Goal: Transaction & Acquisition: Purchase product/service

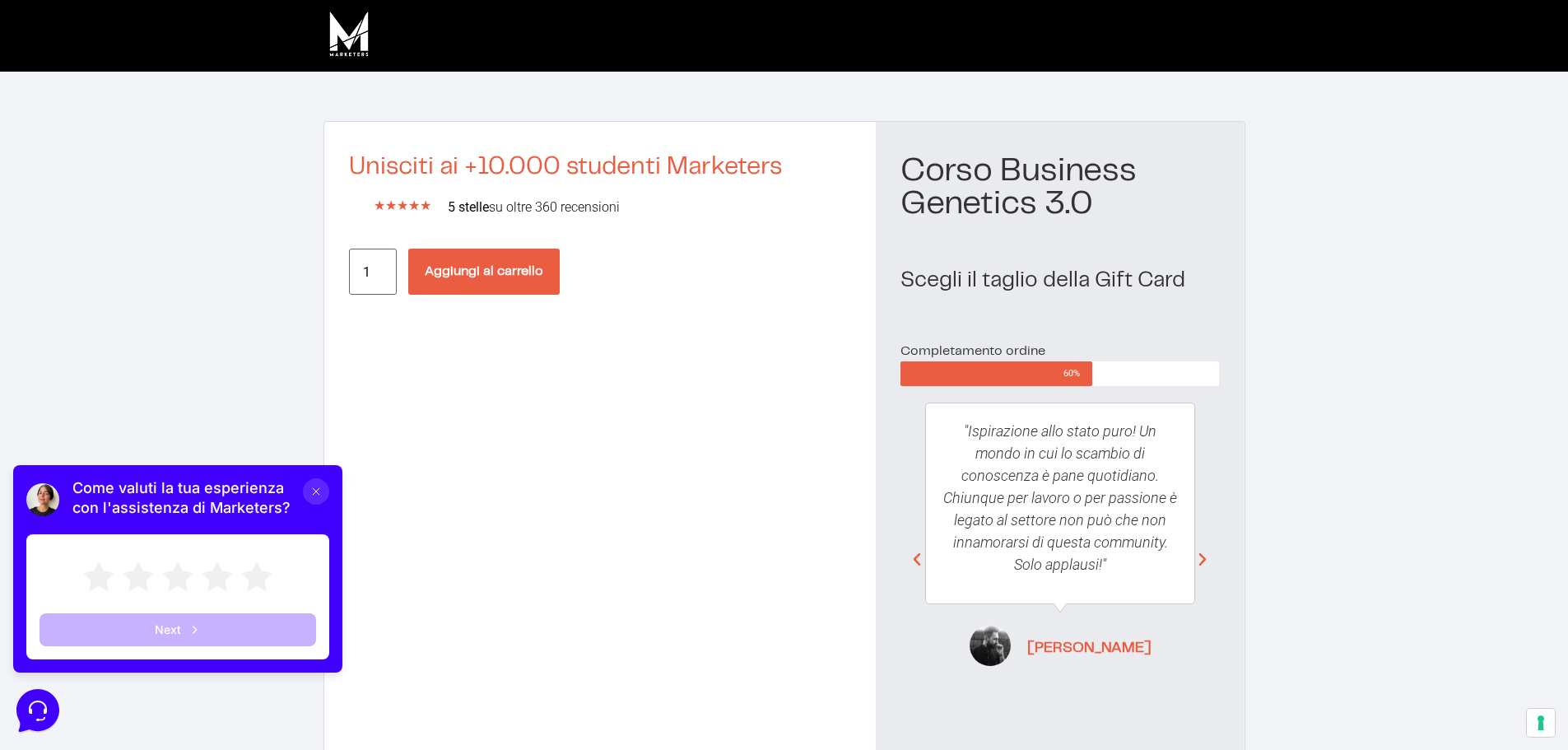
click at [481, 288] on button "Aggiungi al carrello" at bounding box center [484, 271] width 151 height 46
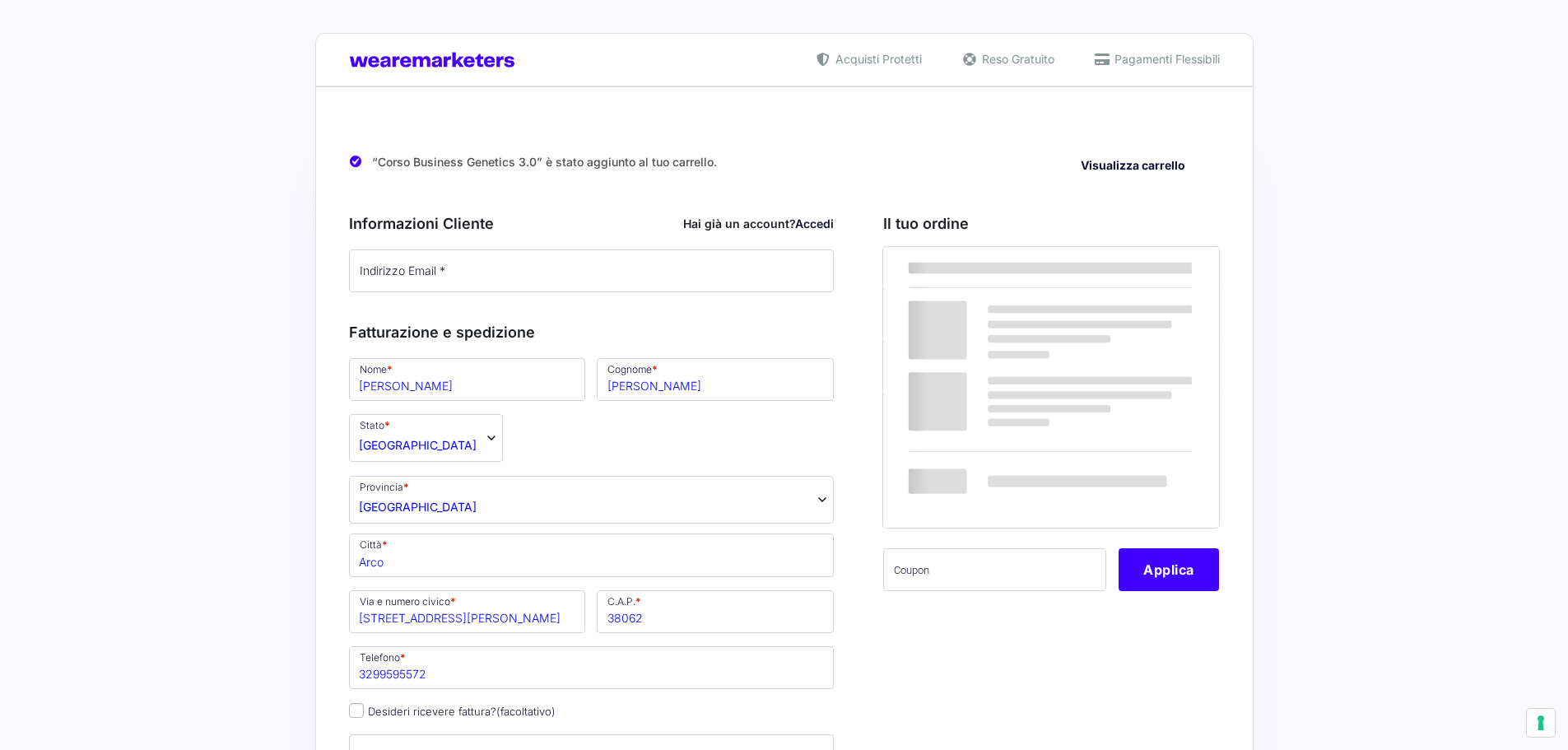
select select "TN"
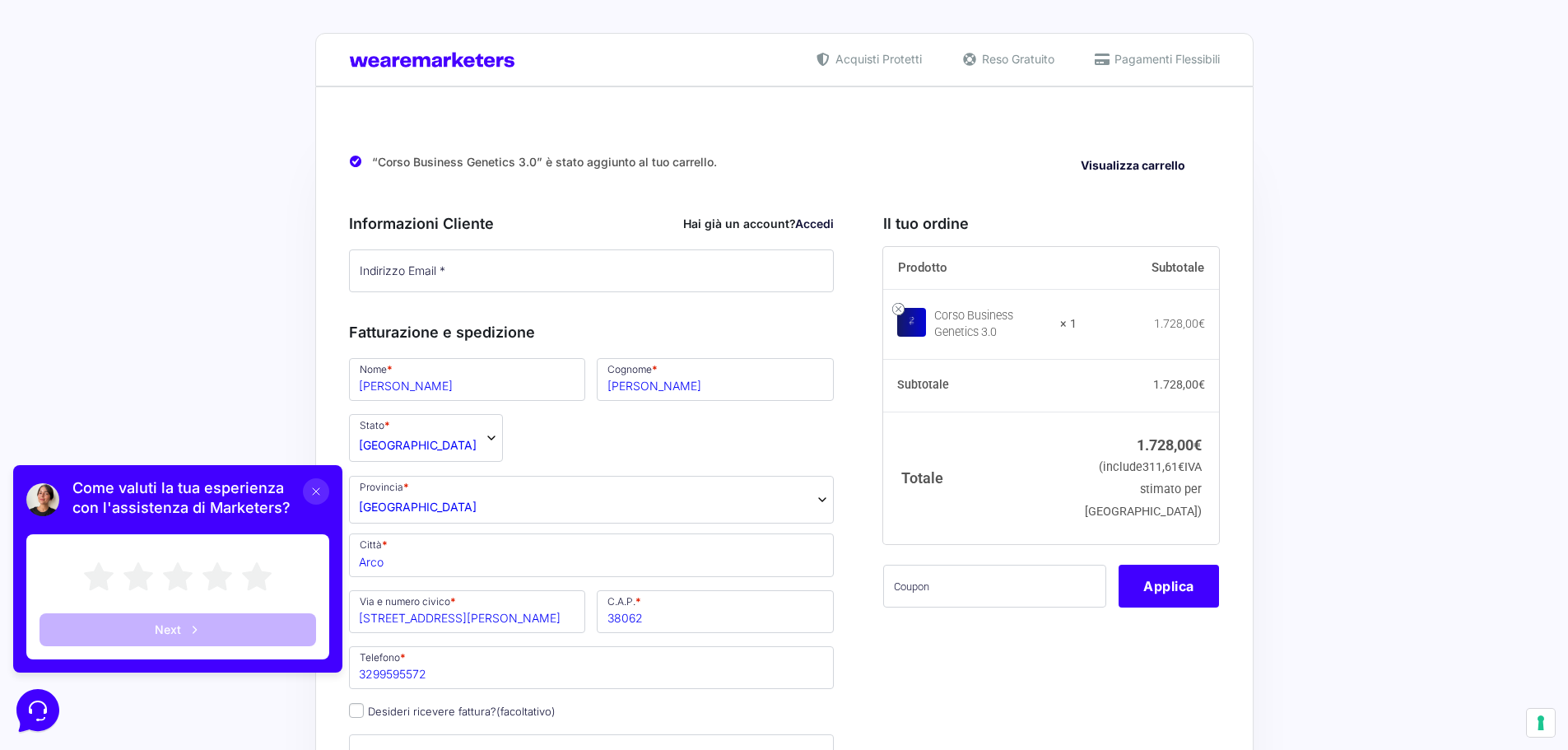
click at [310, 488] on icon at bounding box center [316, 491] width 14 height 14
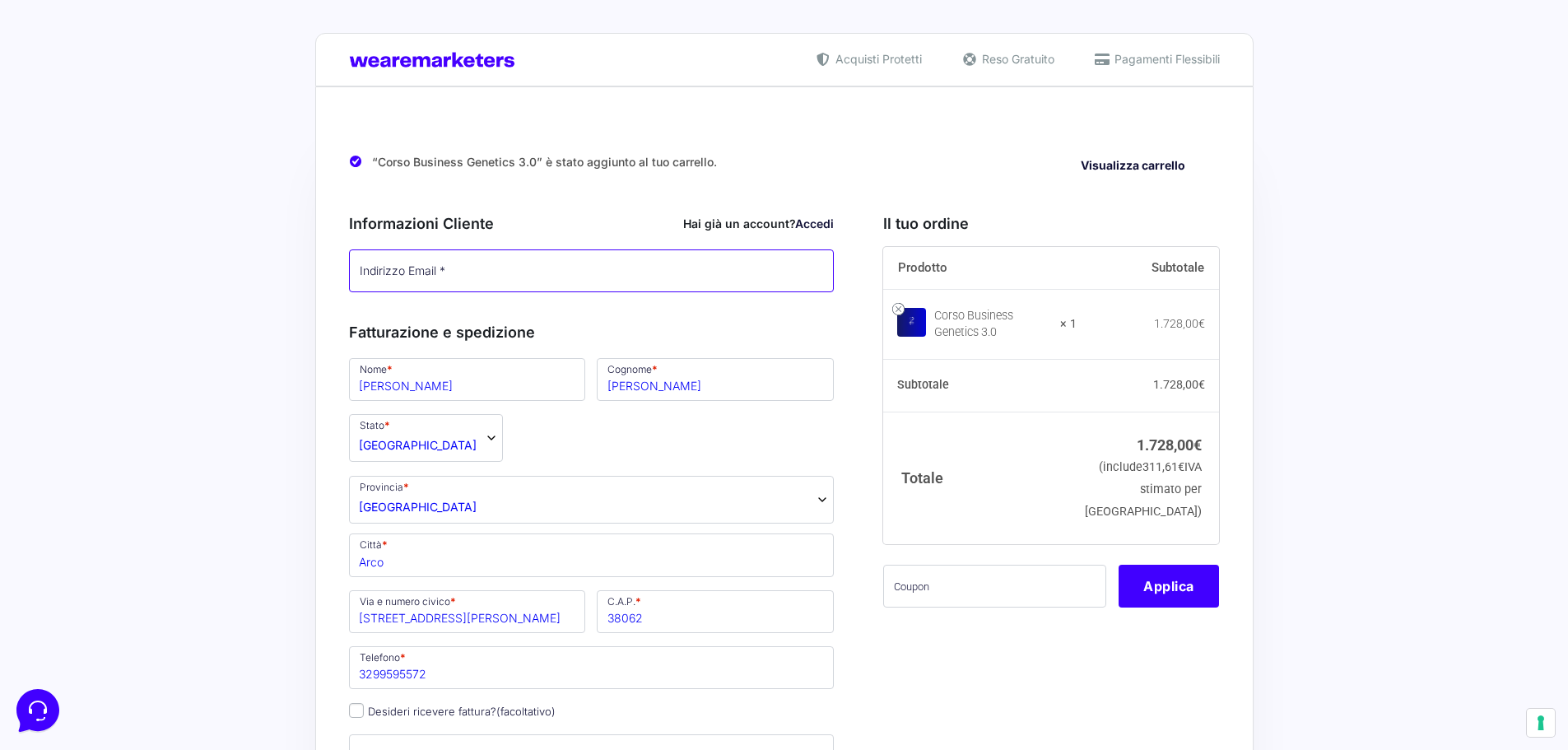
type input "[EMAIL_ADDRESS][DOMAIN_NAME]"
click at [804, 226] on link "Accedi" at bounding box center [814, 224] width 39 height 14
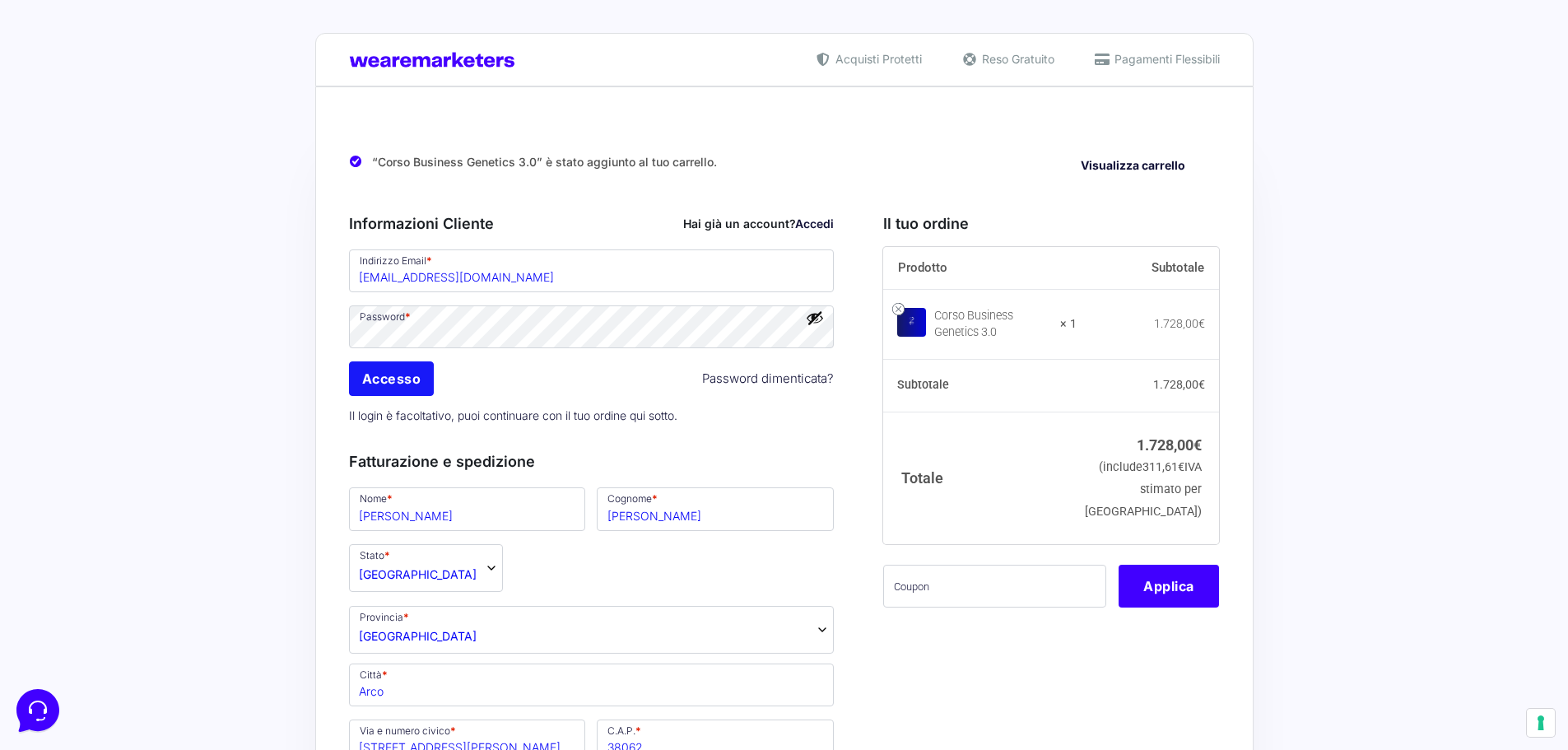
click at [403, 385] on input "Accesso" at bounding box center [391, 379] width 86 height 34
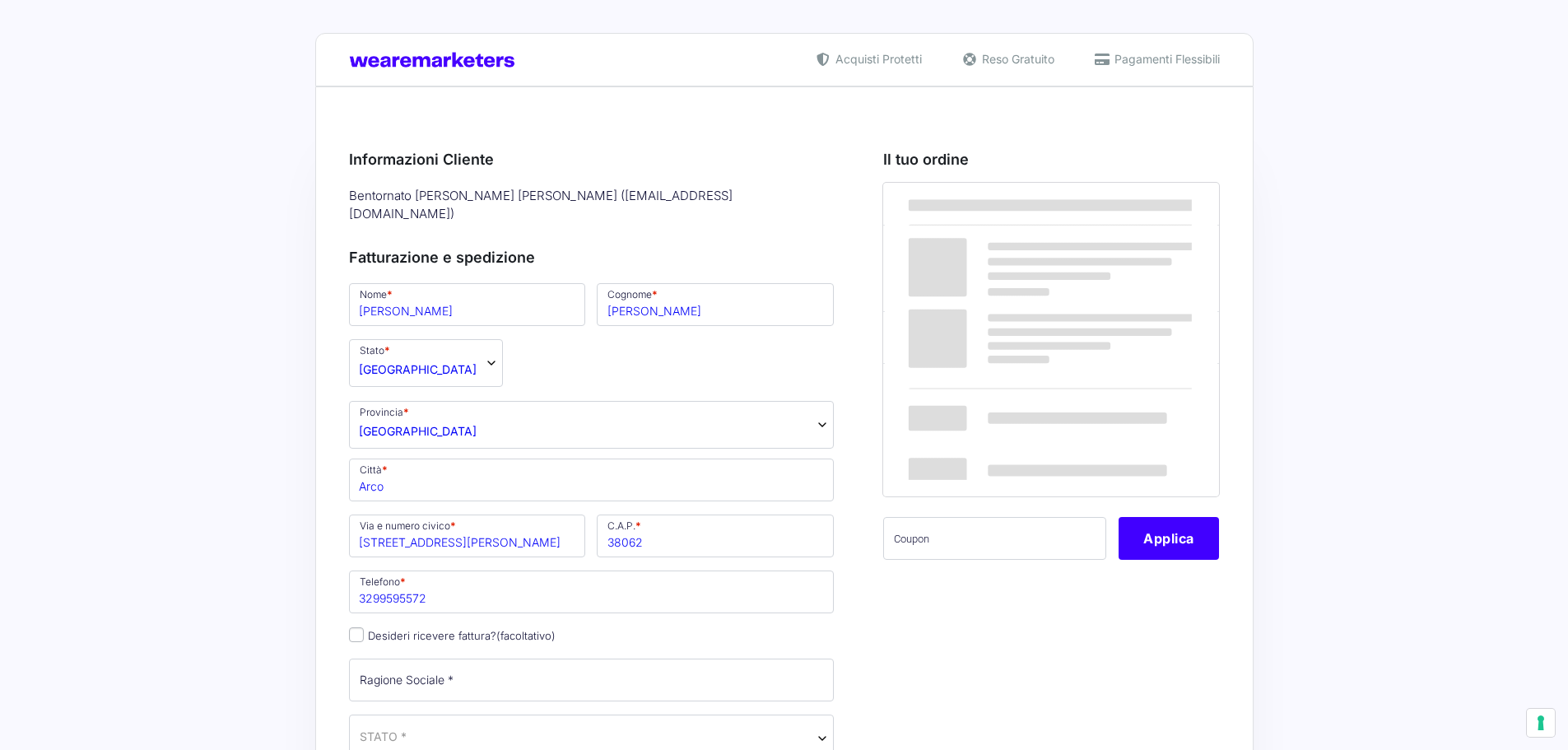
select select "TN"
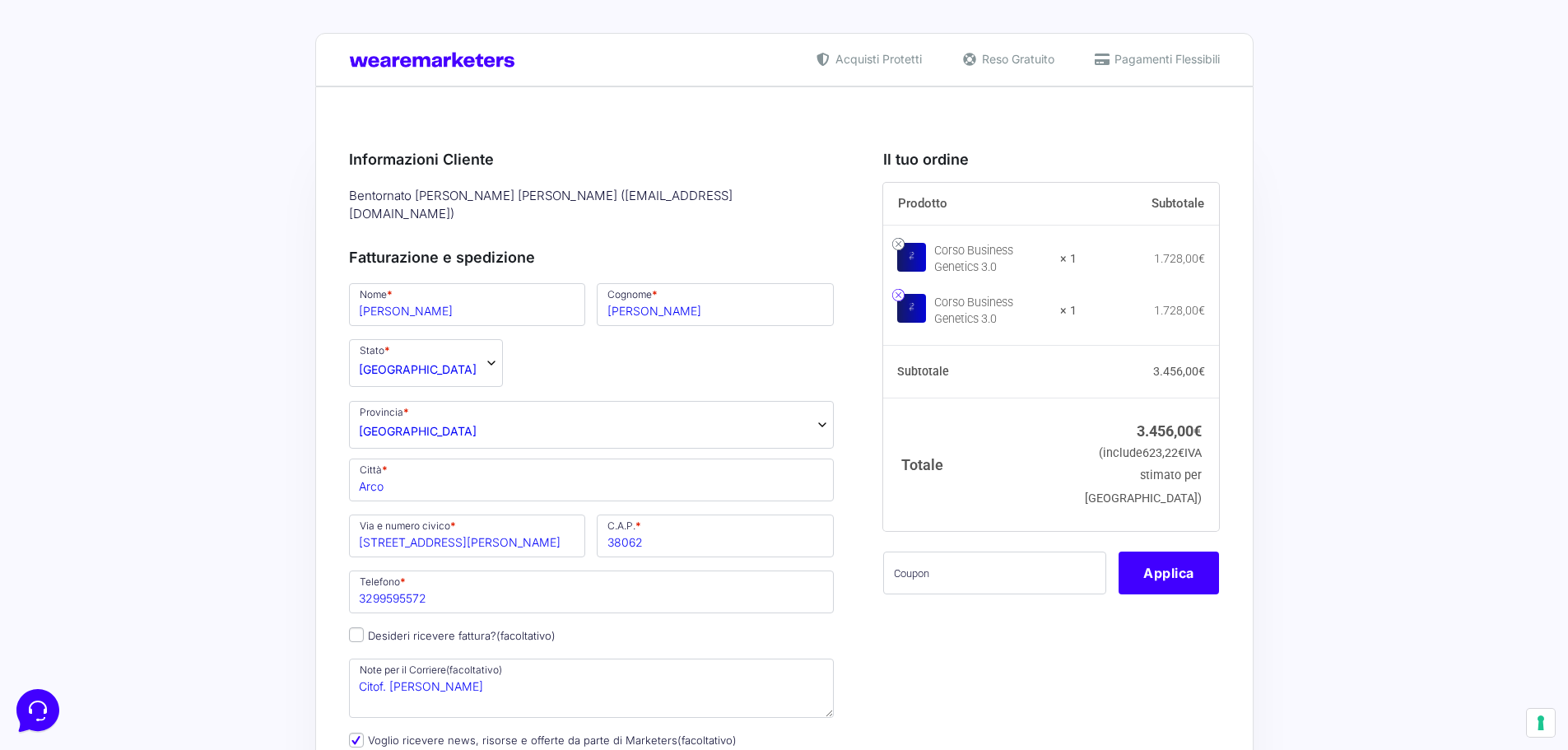
click at [898, 301] on link at bounding box center [899, 295] width 13 height 13
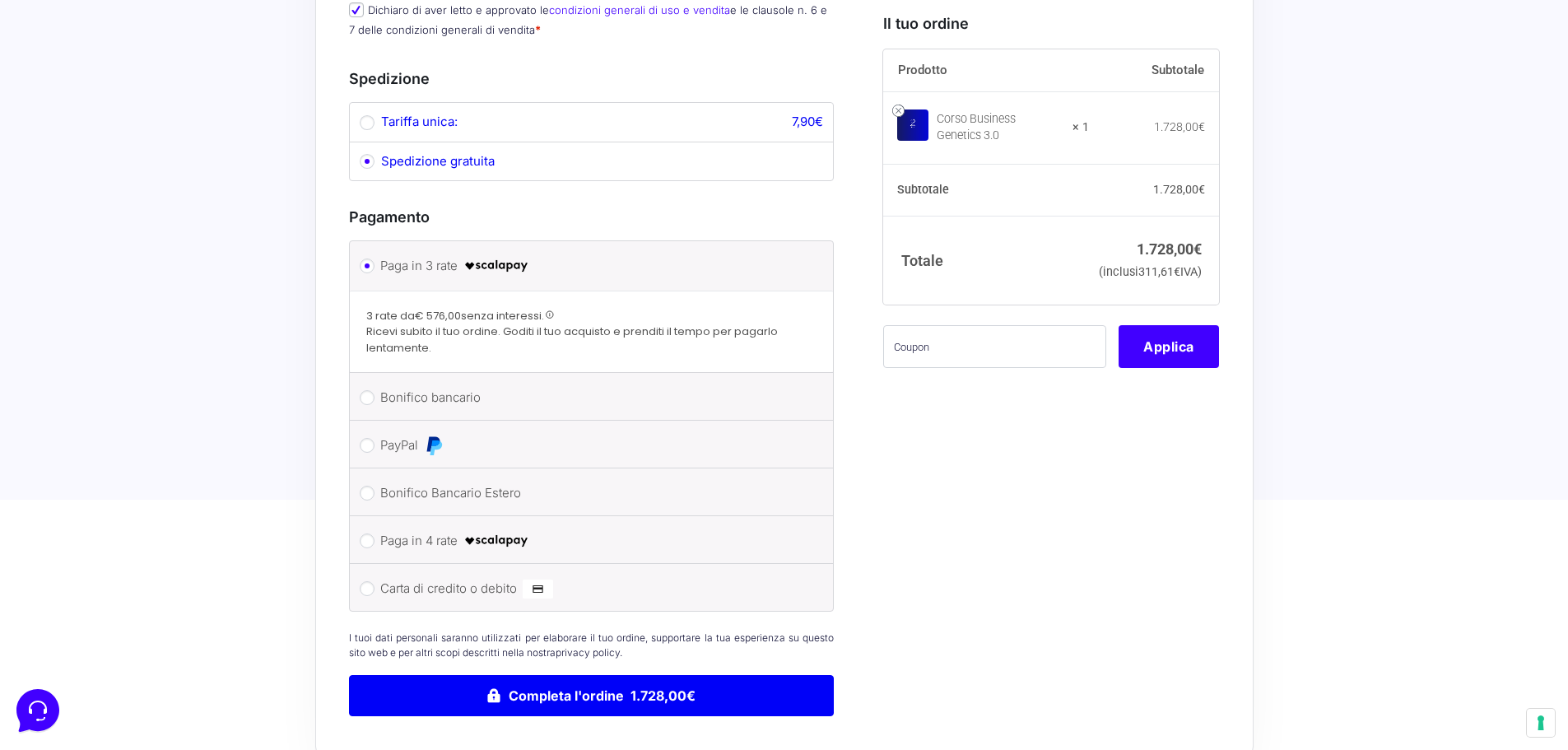
scroll to position [905, 0]
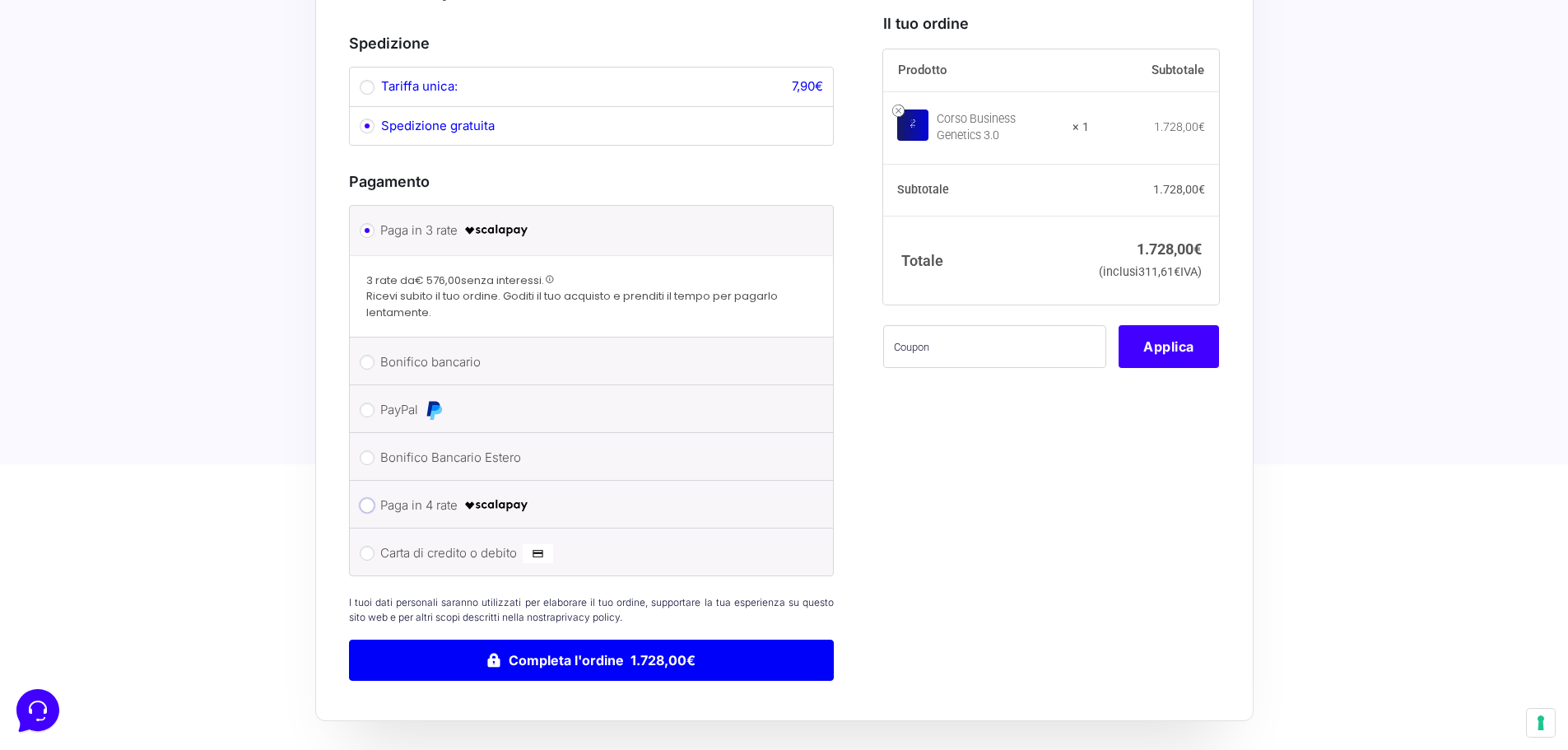
click at [362, 498] on input "Paga in 4 rate" at bounding box center [367, 505] width 14 height 14
radio input "true"
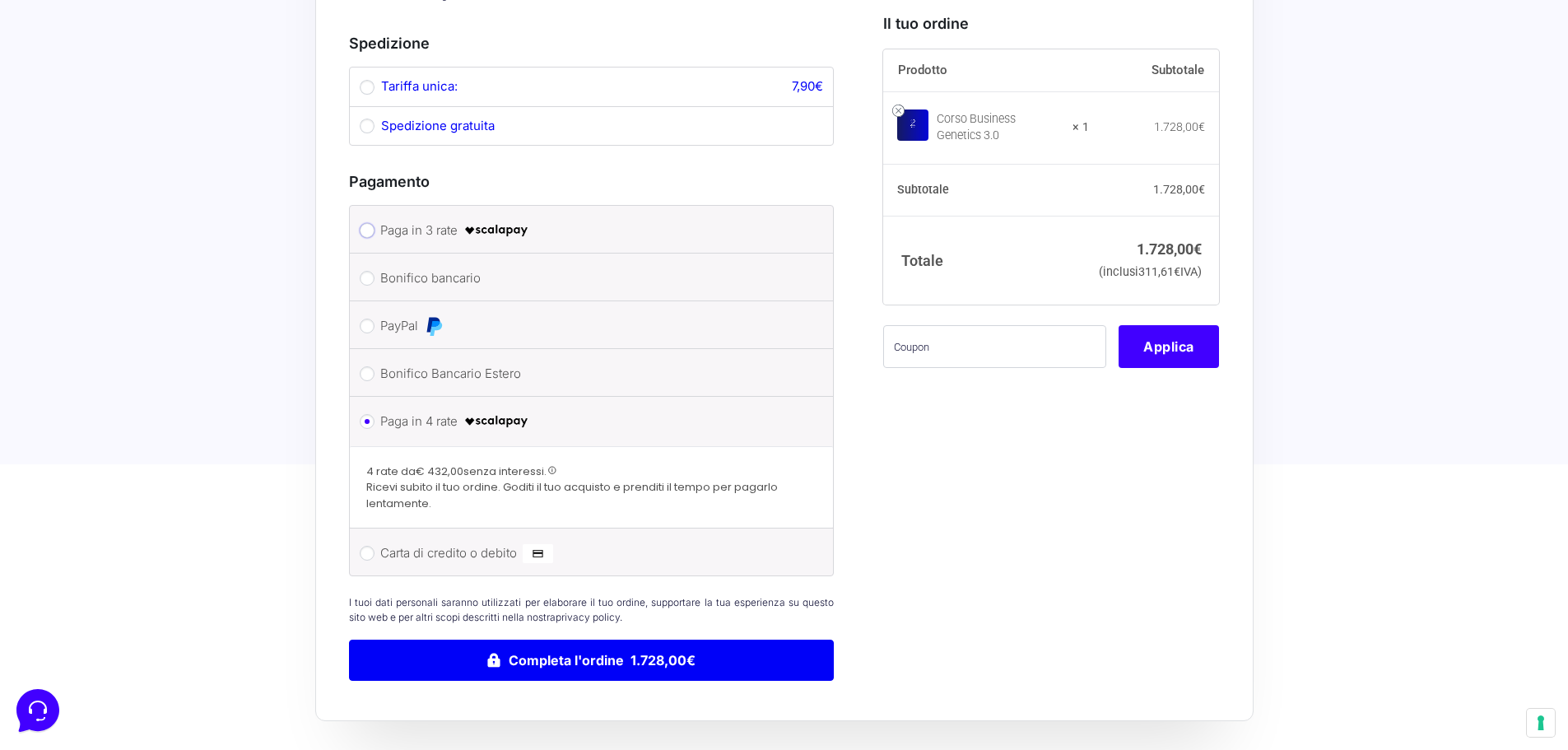
click at [364, 223] on input "Paga in 3 rate" at bounding box center [367, 230] width 14 height 14
radio input "true"
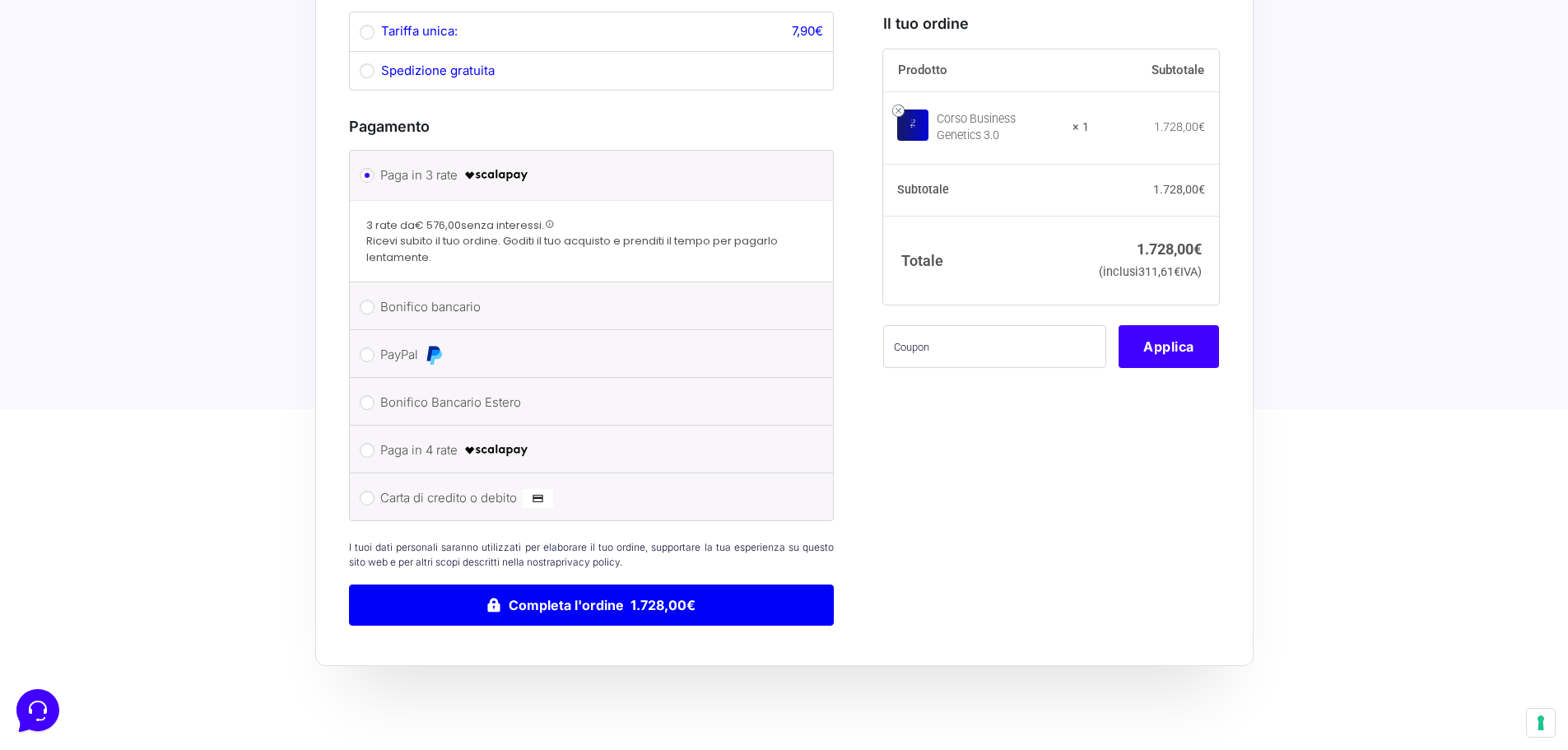
scroll to position [1029, 0]
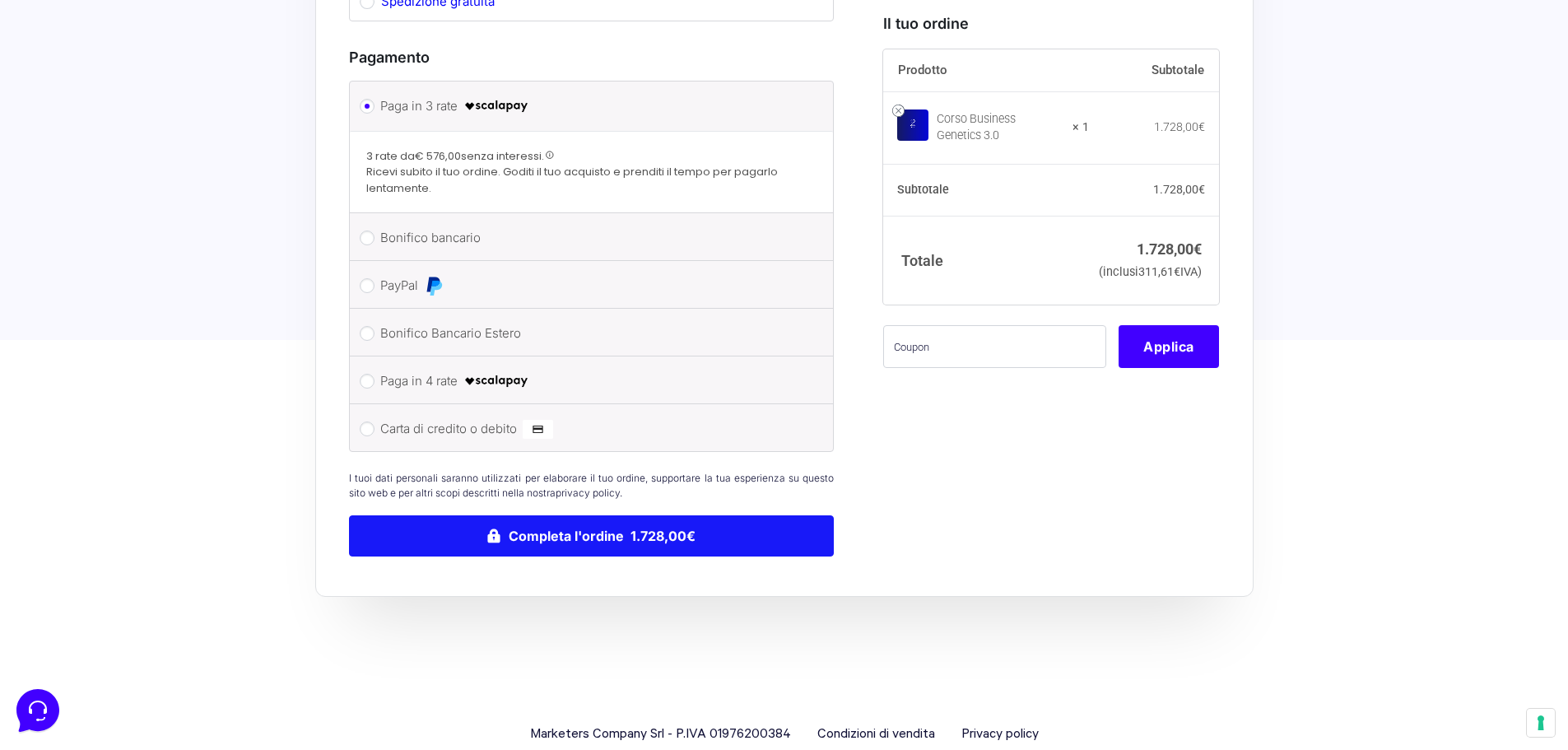
click at [582, 516] on button "Completa l'ordine 1.728,00€" at bounding box center [591, 536] width 486 height 41
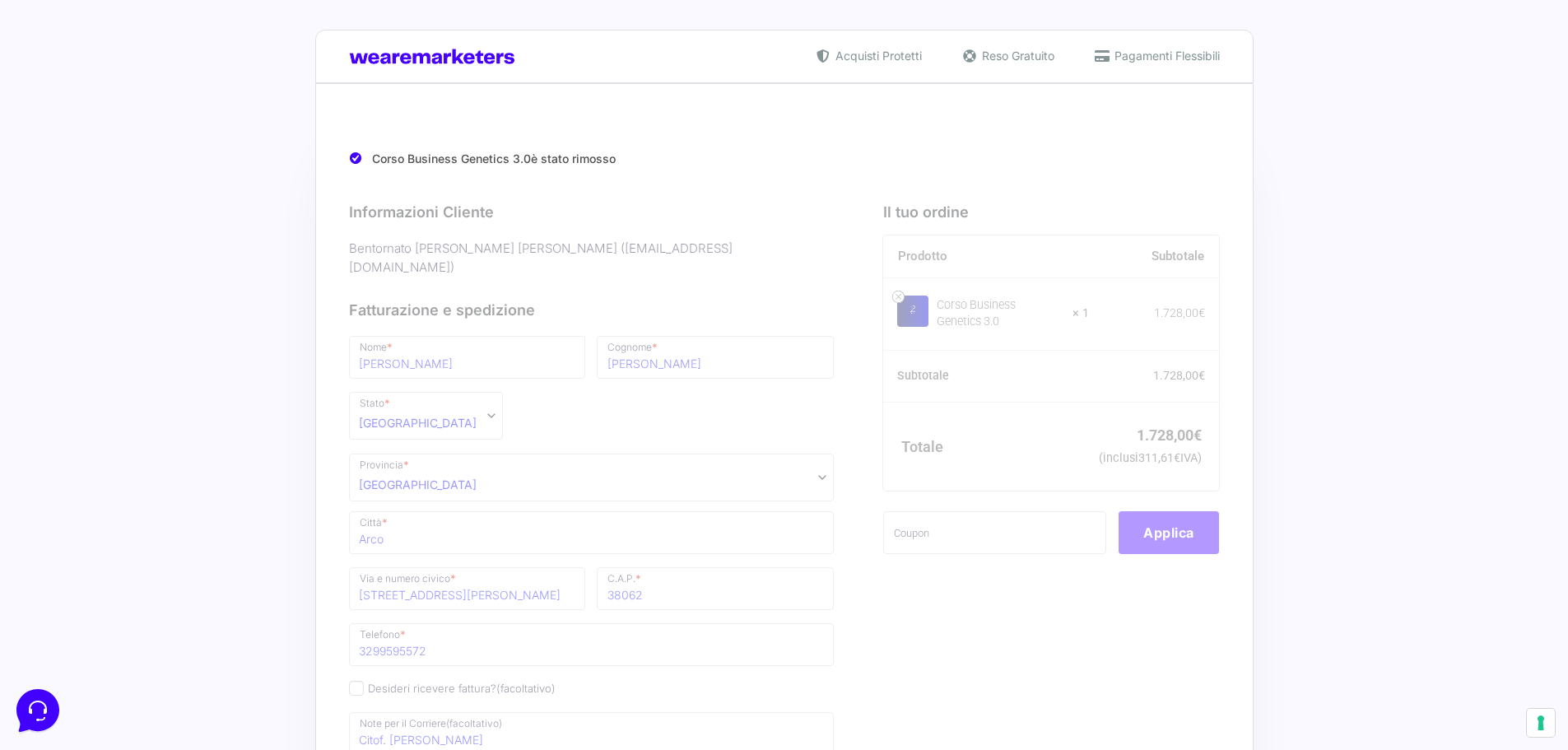
scroll to position [0, 0]
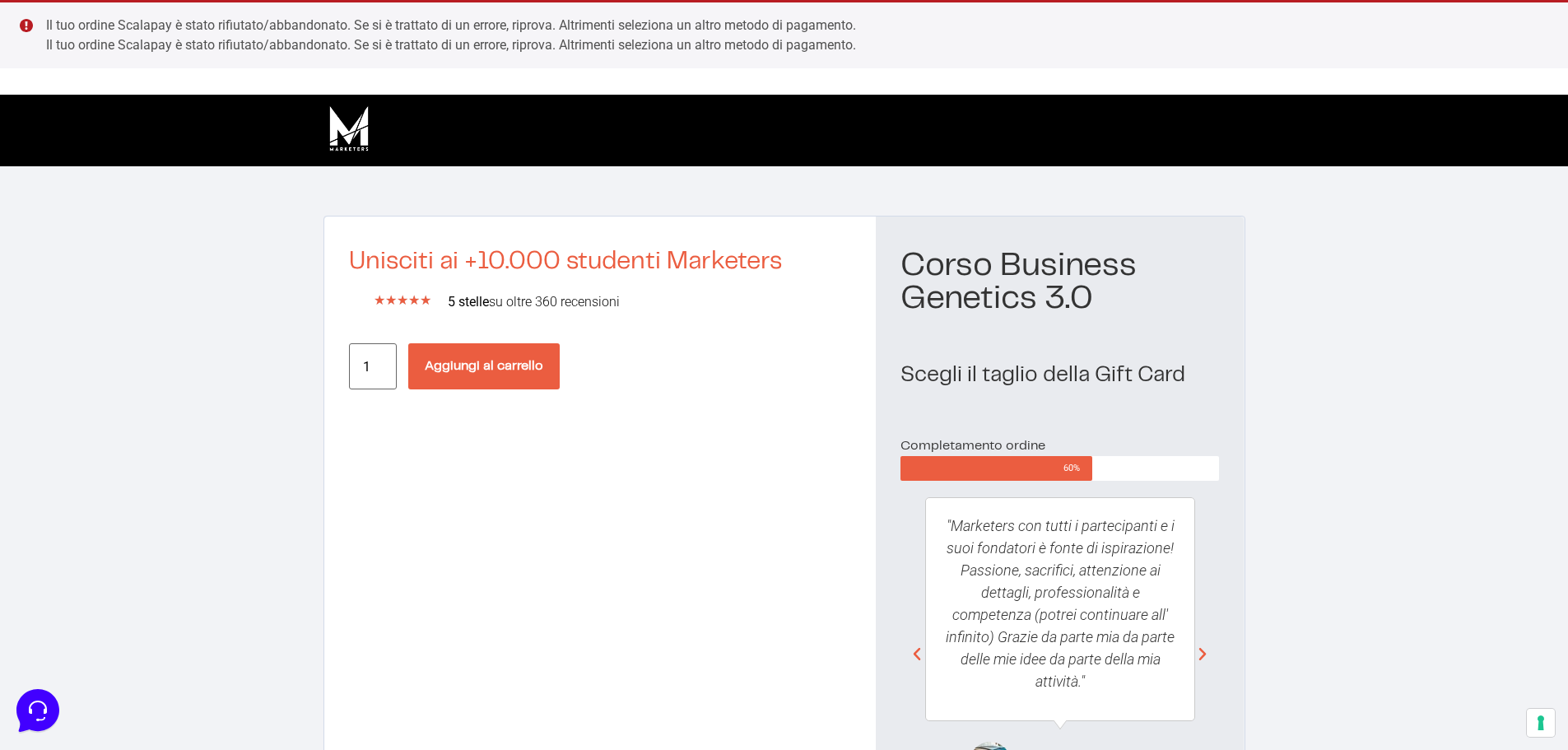
click at [487, 369] on button "Aggiungi al carrello" at bounding box center [484, 366] width 151 height 46
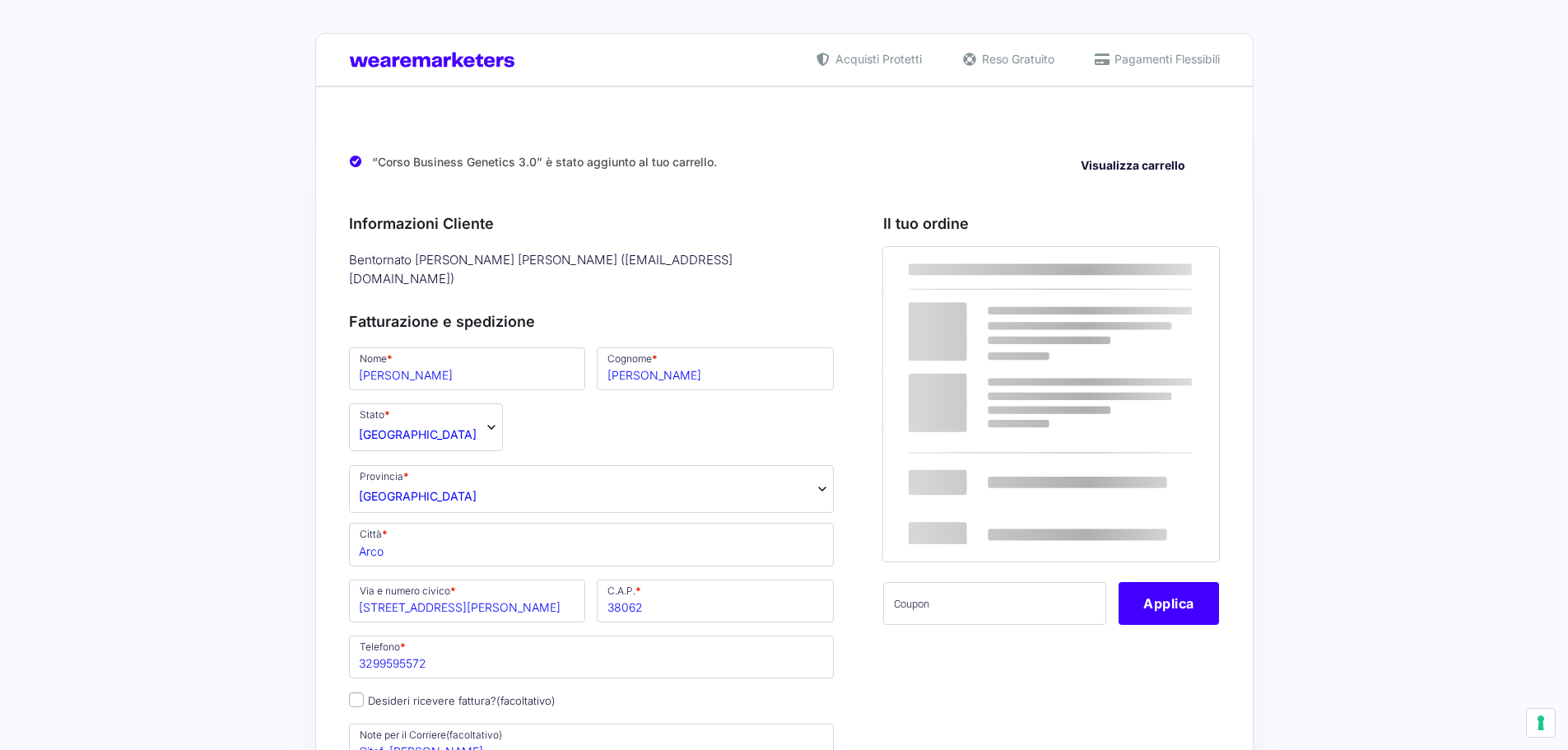
select select "TN"
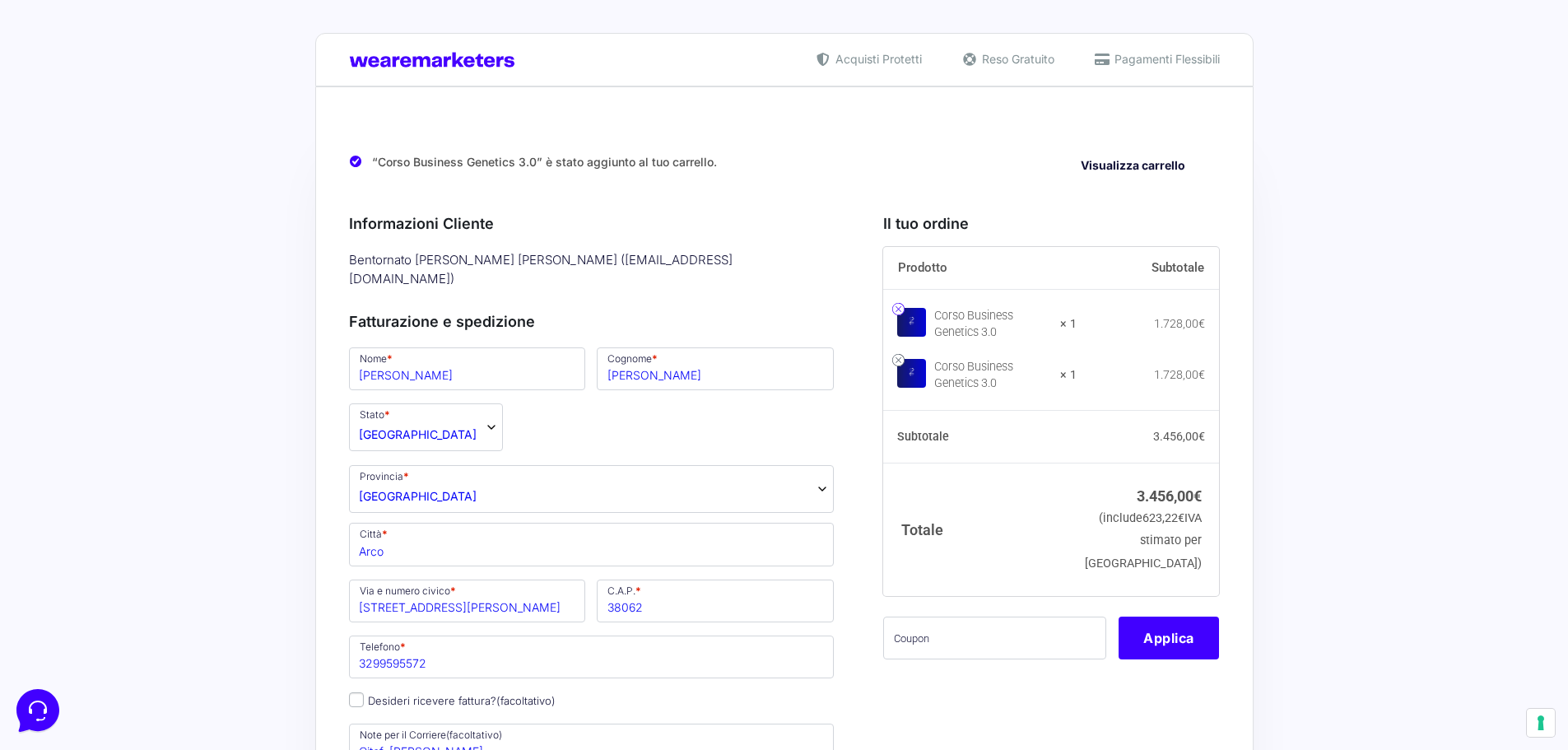
click at [899, 308] on link at bounding box center [899, 309] width 13 height 13
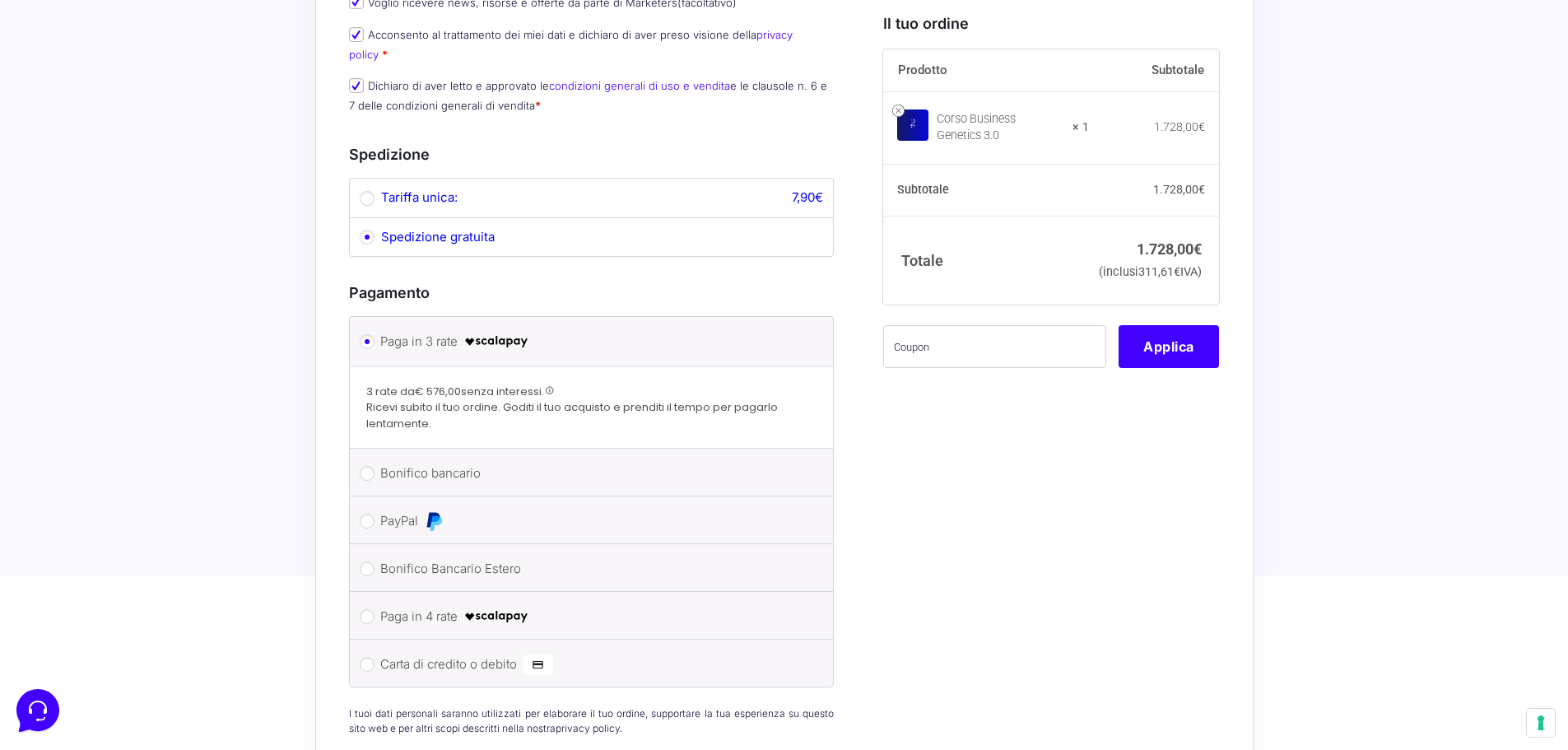
scroll to position [823, 0]
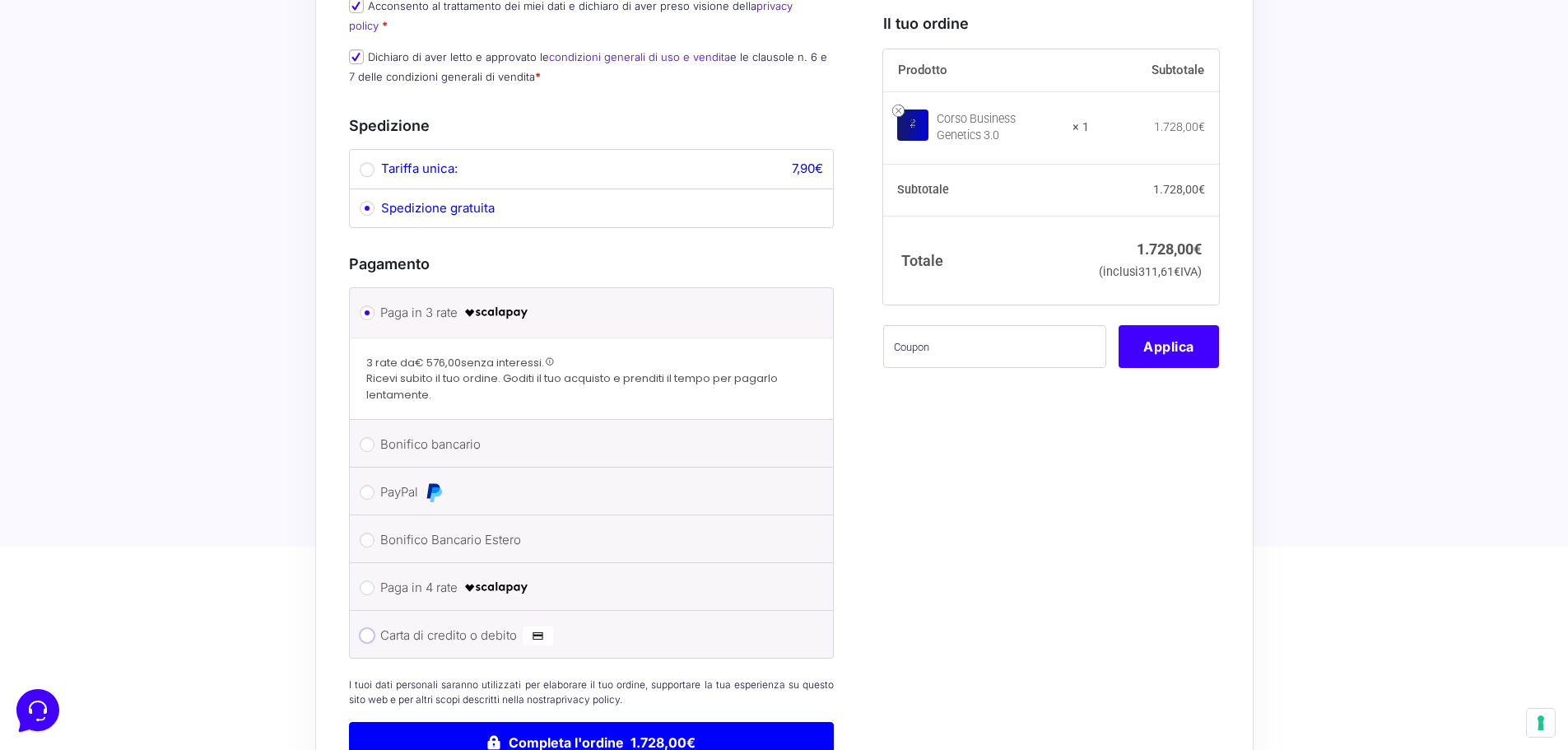
click at [373, 628] on input "Carta di credito o debito" at bounding box center [367, 636] width 14 height 14
radio input "true"
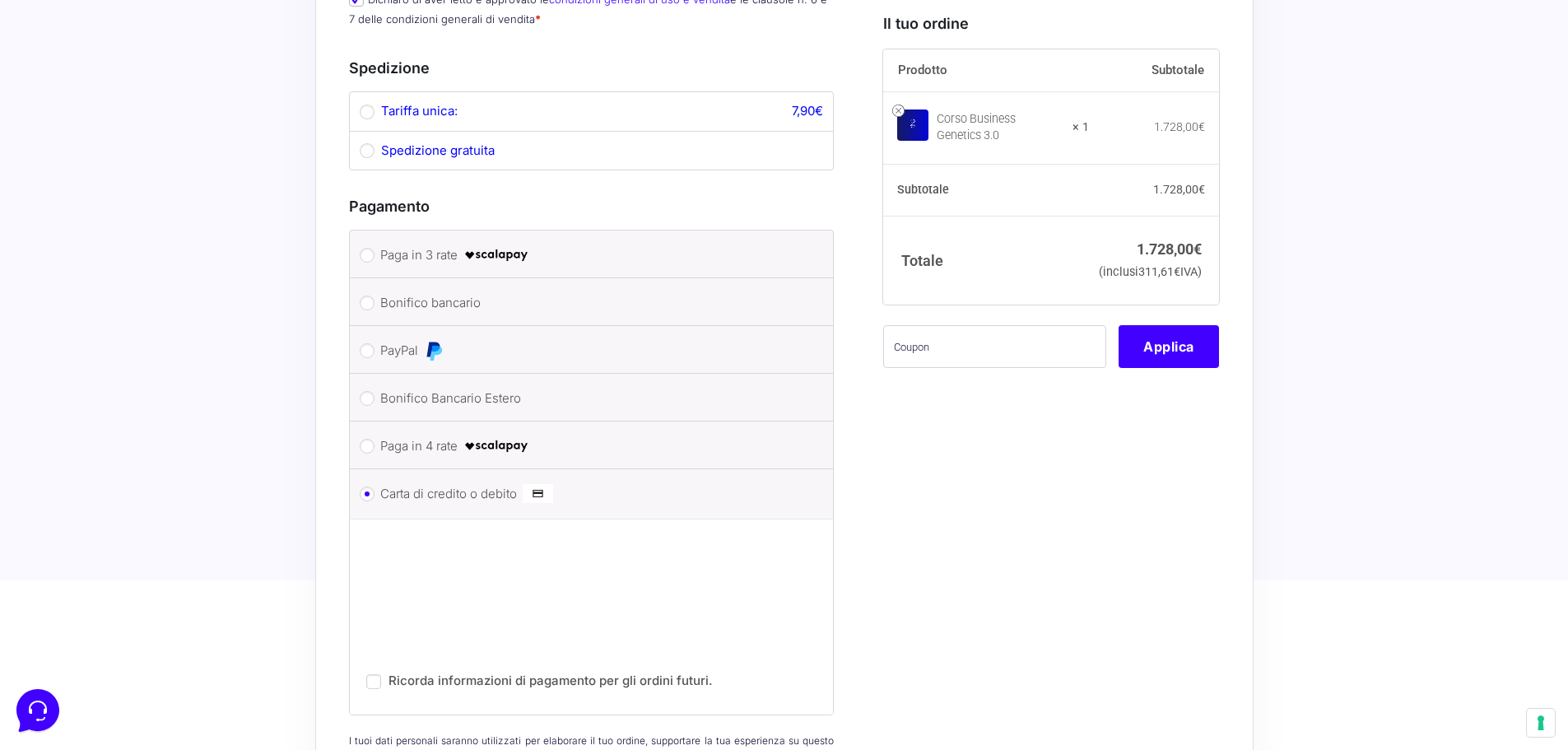
scroll to position [988, 0]
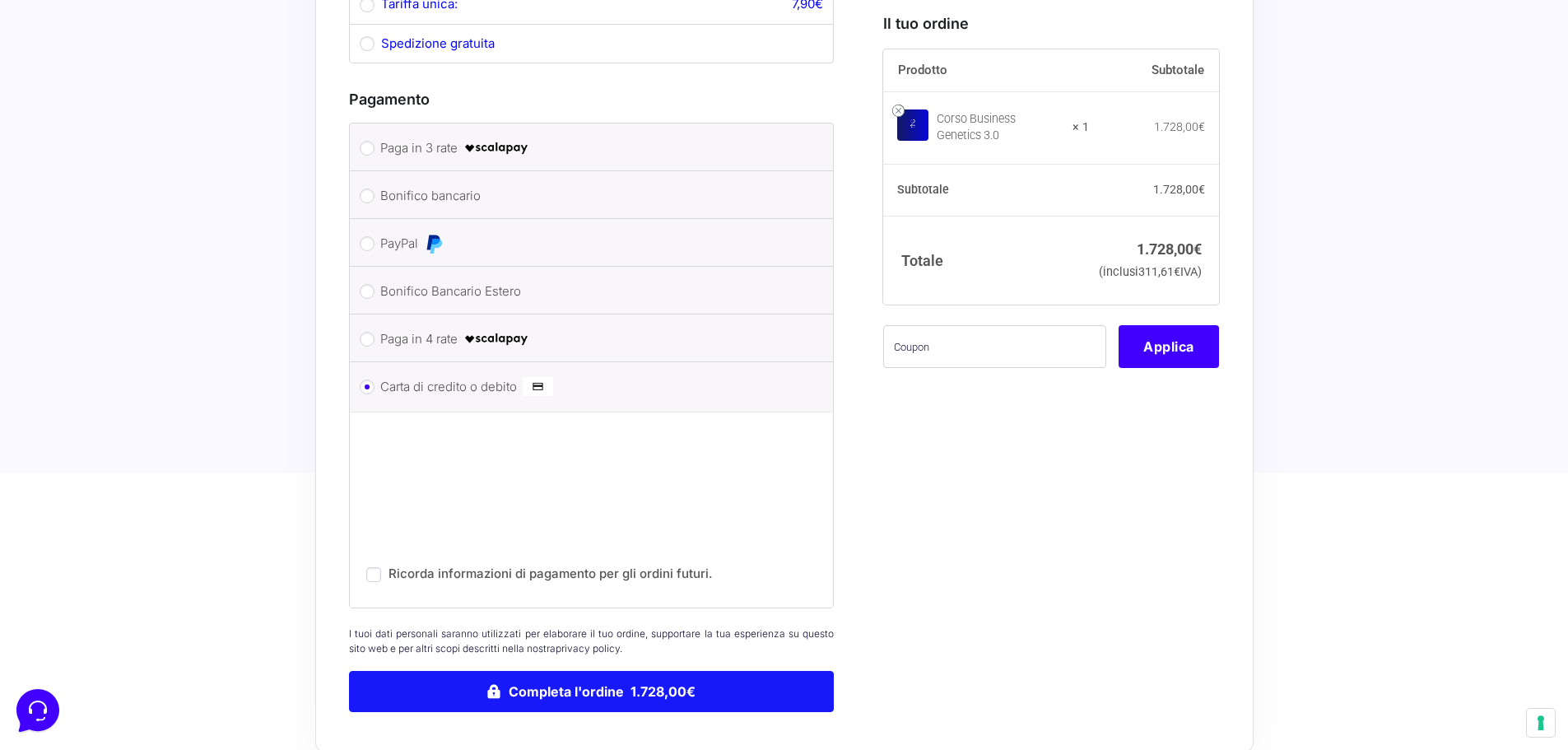
click at [595, 671] on button "Completa l'ordine 1.728,00€" at bounding box center [591, 691] width 486 height 41
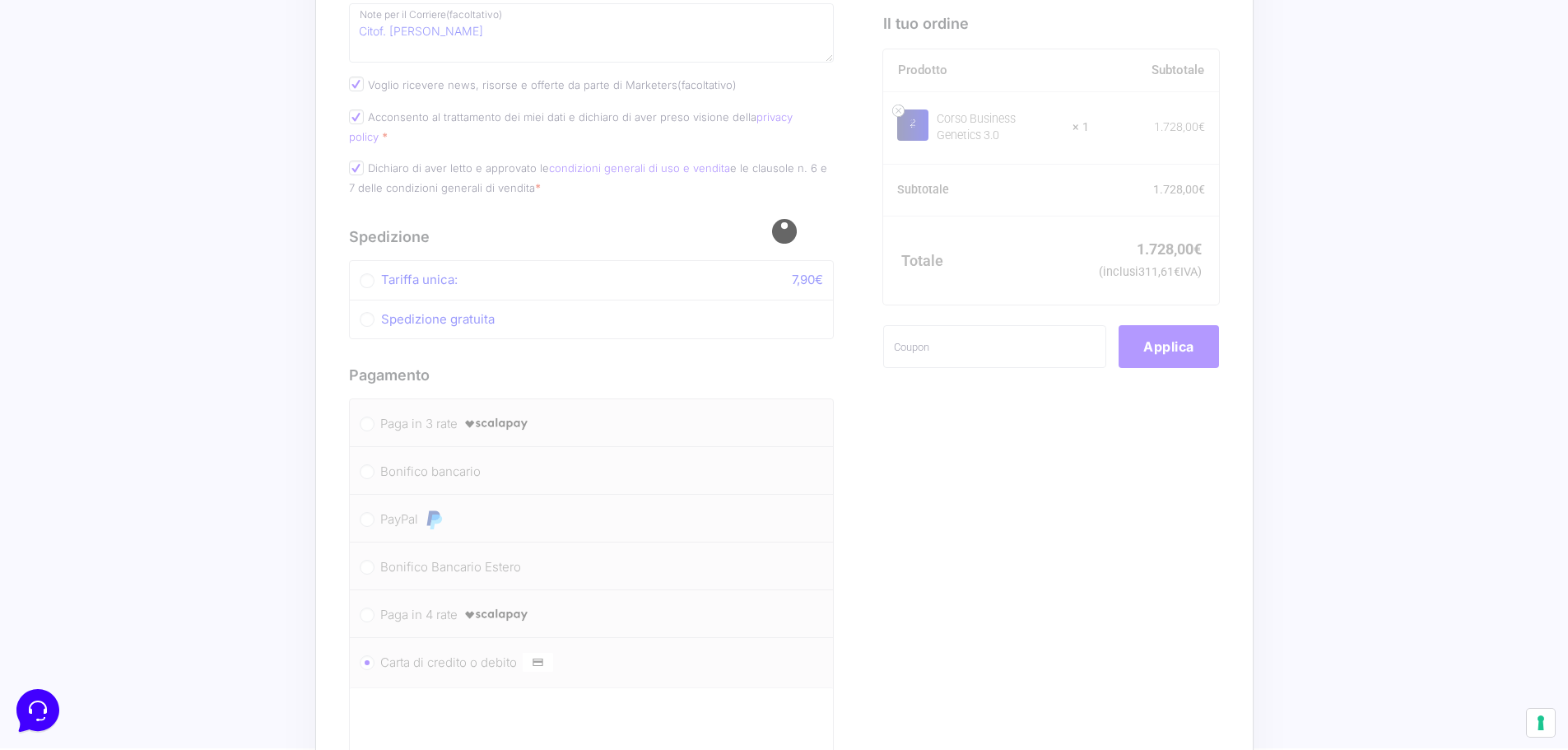
scroll to position [658, 0]
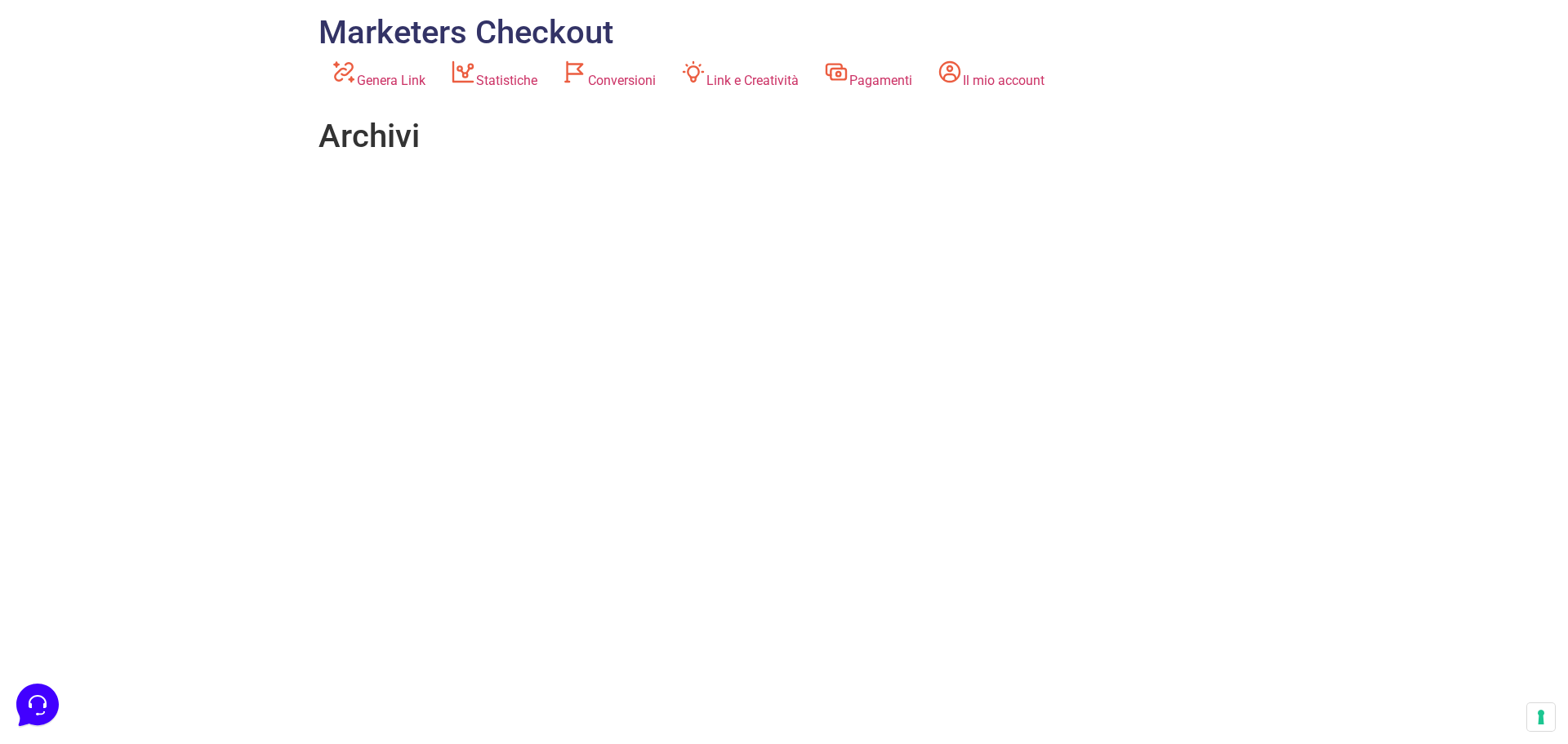
click at [432, 21] on link "Marketers Checkout" at bounding box center [466, 32] width 295 height 38
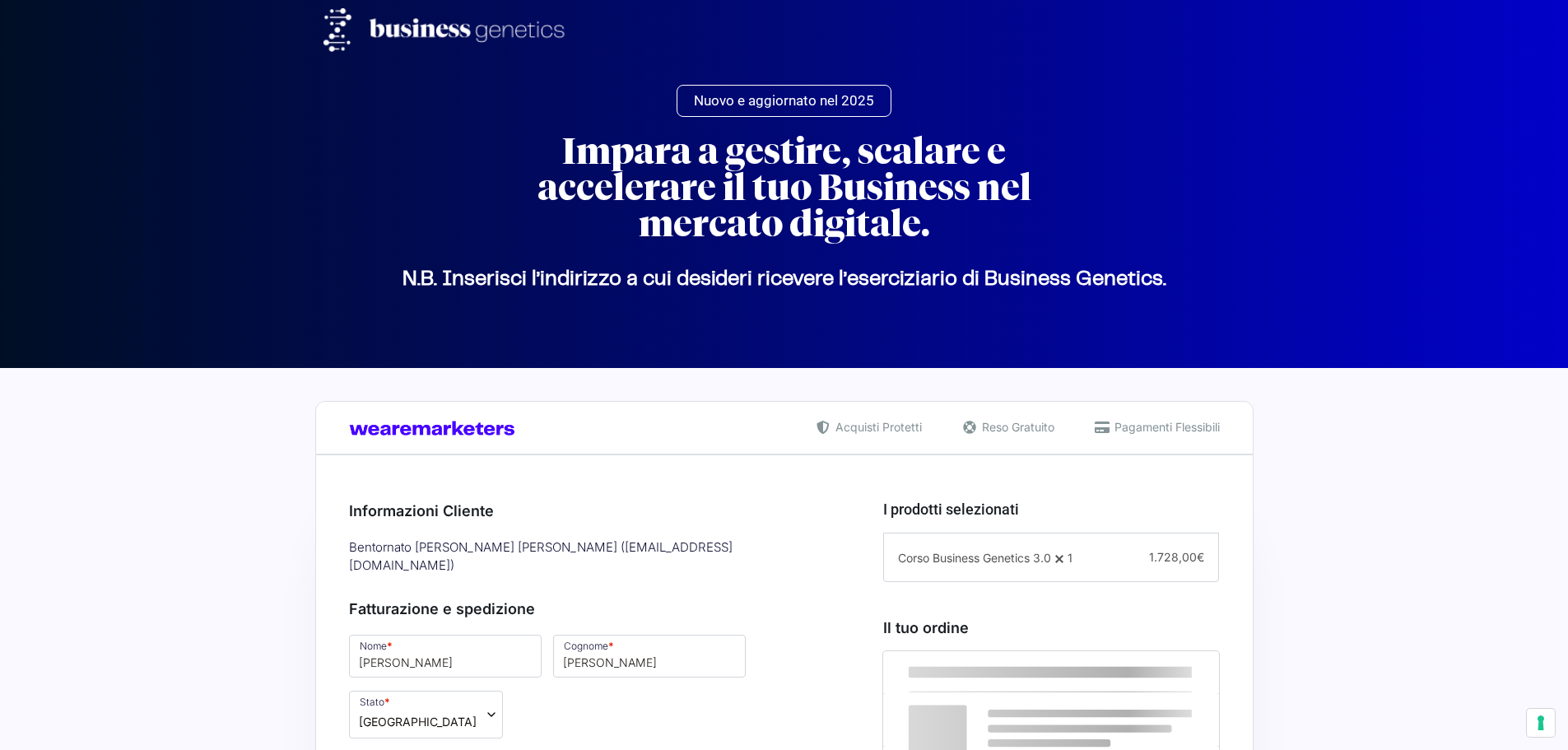
select select "TN"
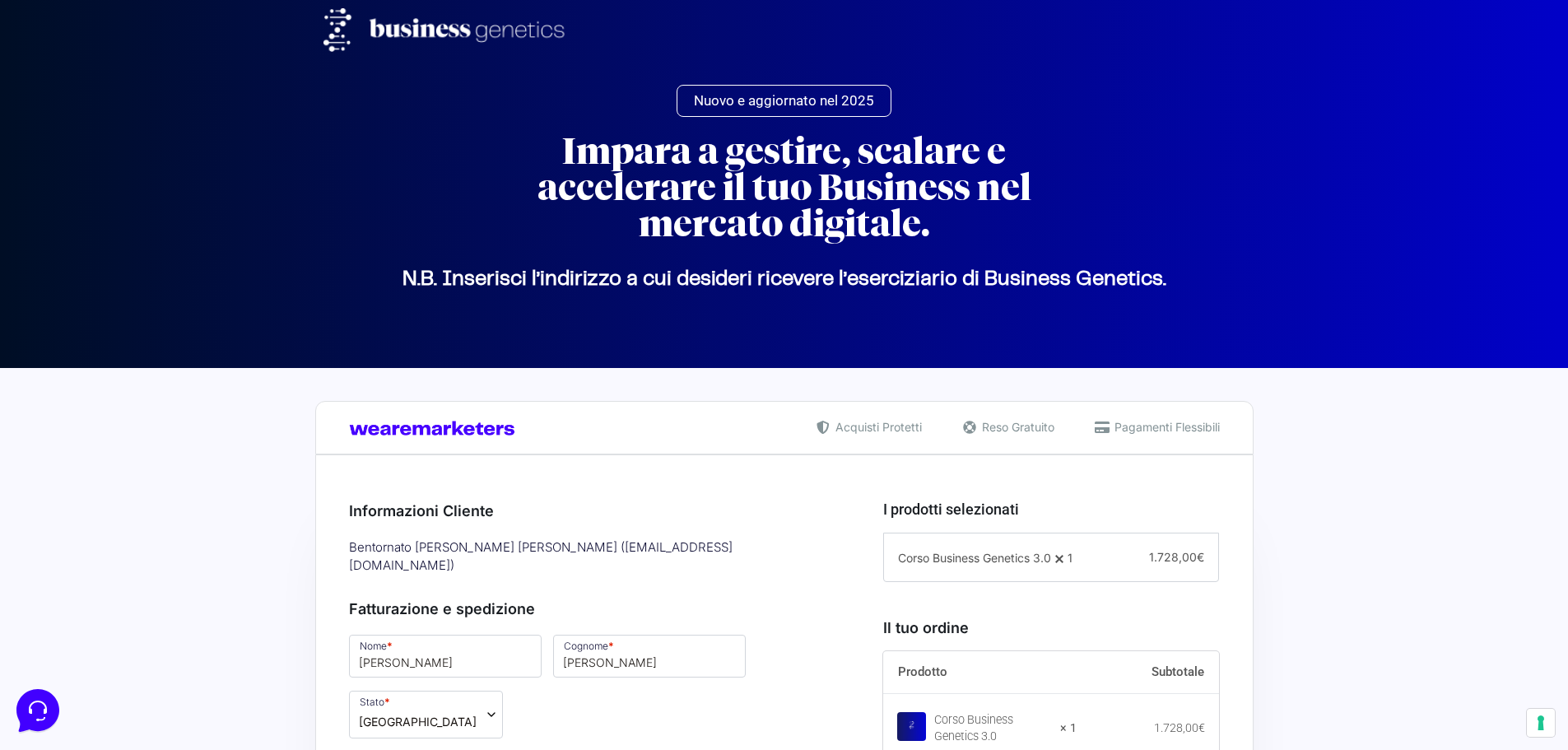
click at [775, 106] on span "Nuovo e aggiornato nel 2025" at bounding box center [784, 101] width 180 height 14
click at [469, 27] on img at bounding box center [450, 30] width 253 height 43
click at [335, 22] on img at bounding box center [450, 30] width 253 height 43
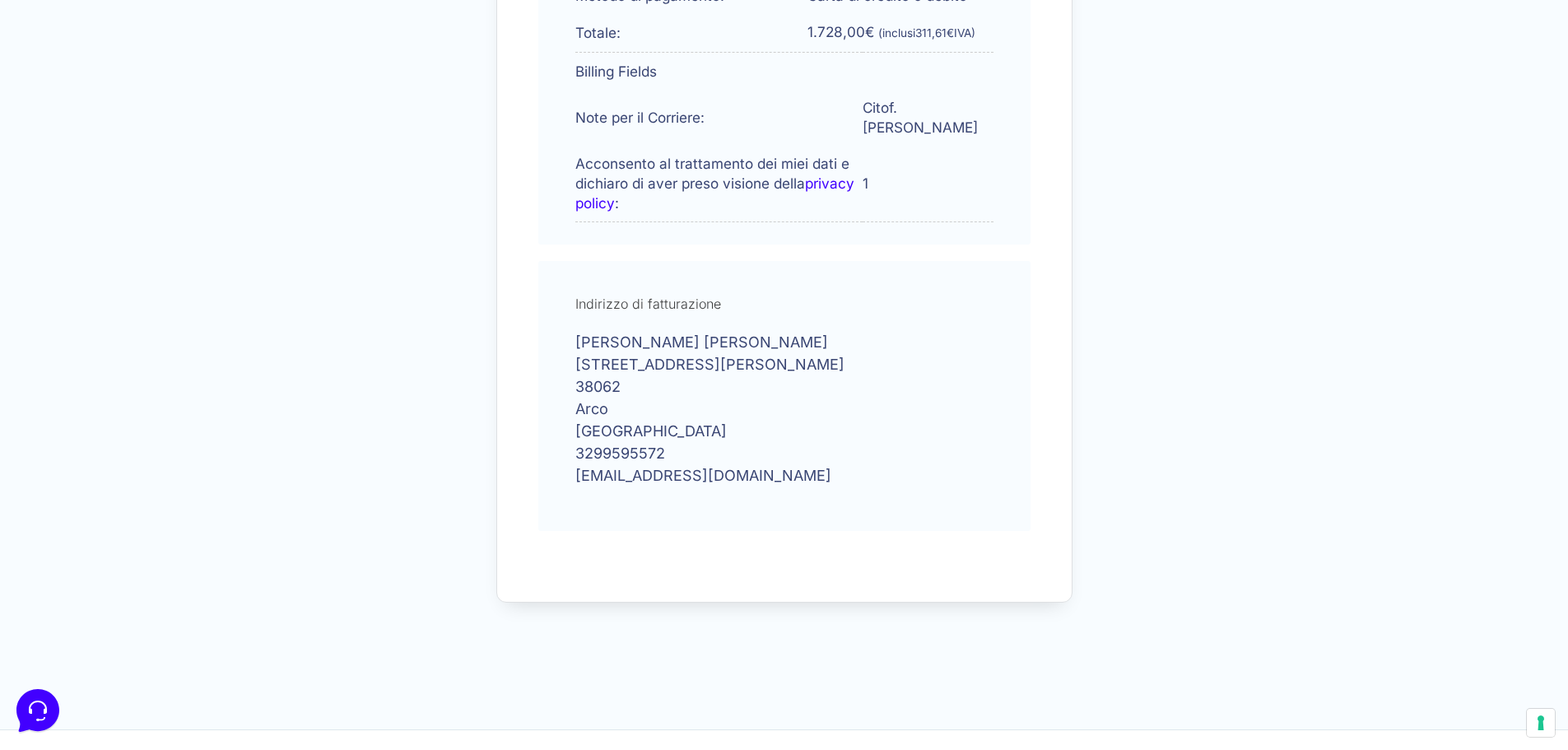
scroll to position [900, 0]
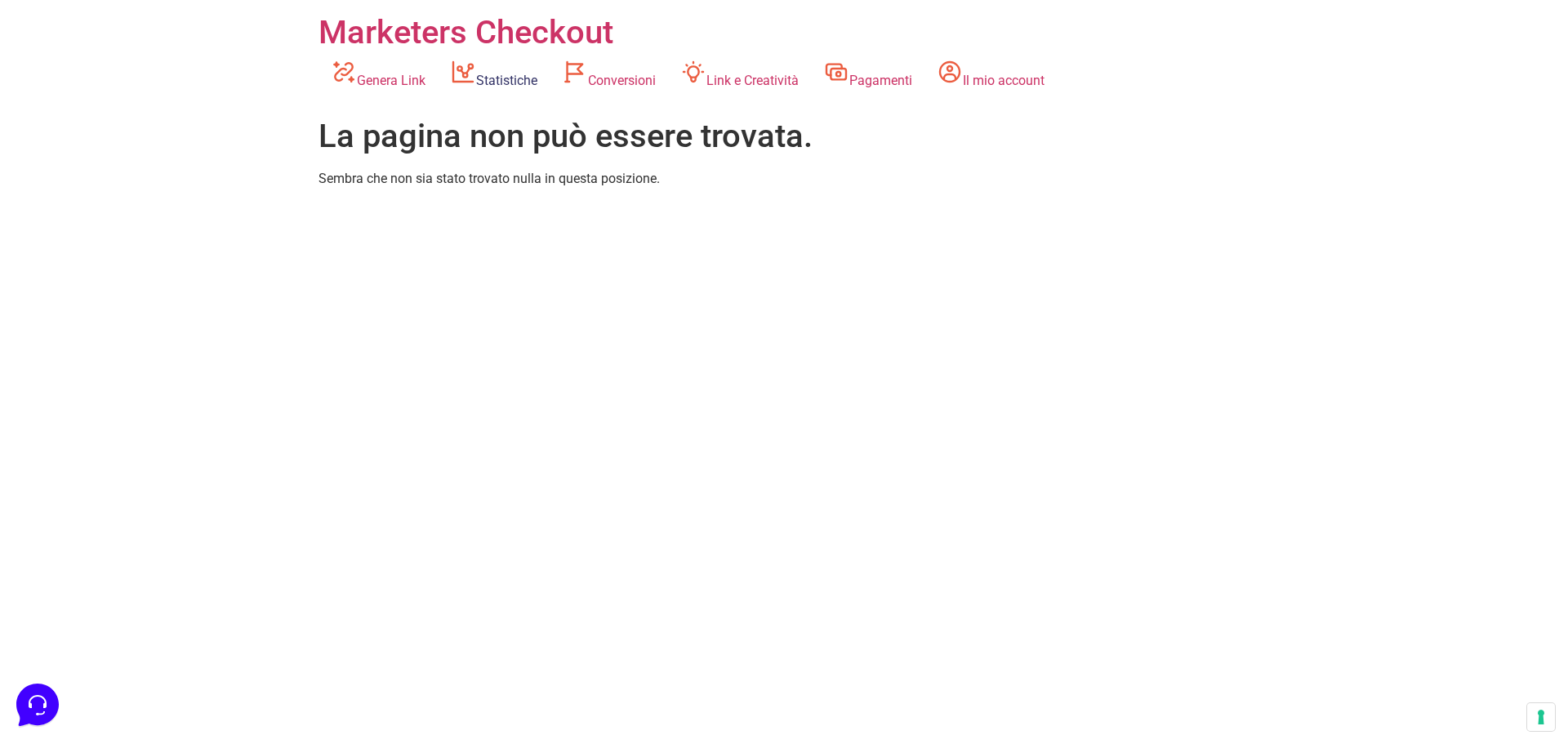
click at [497, 74] on link "Statistiche" at bounding box center [493, 74] width 112 height 45
